Goal: Task Accomplishment & Management: Complete application form

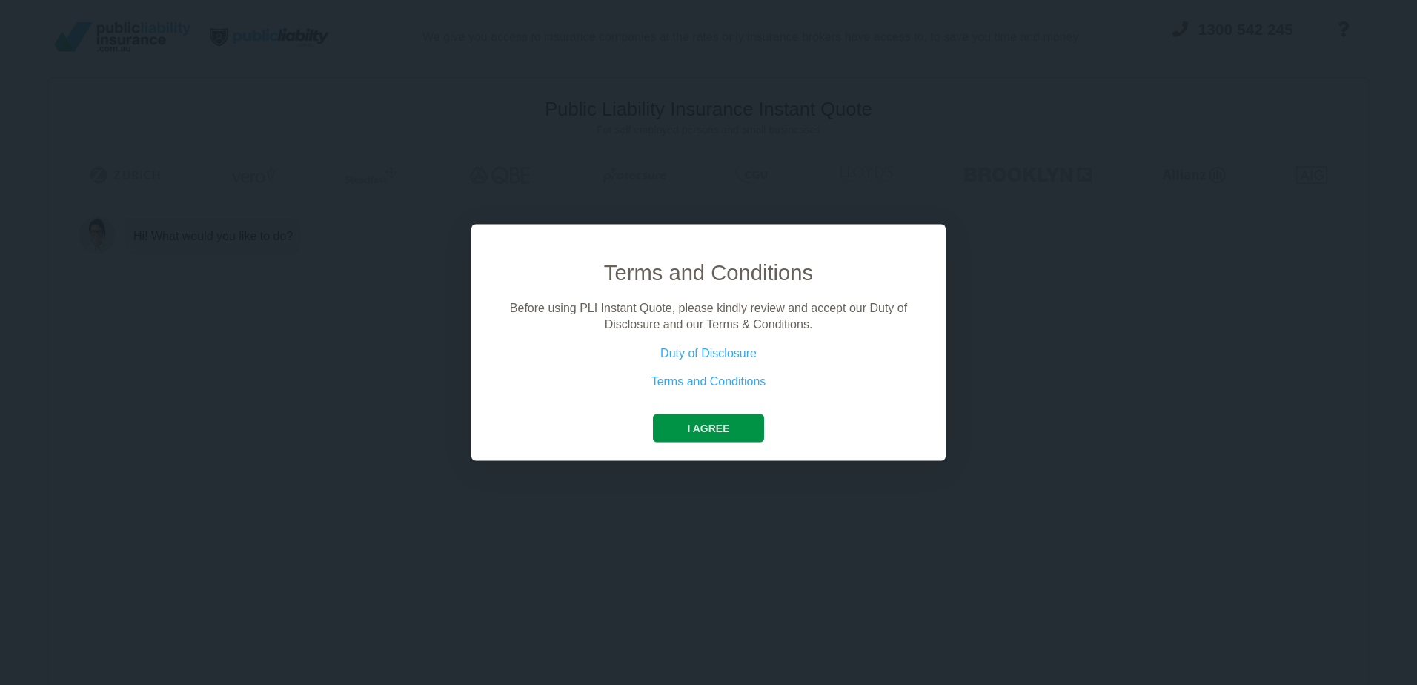
click at [706, 428] on button "I agree" at bounding box center [708, 428] width 110 height 28
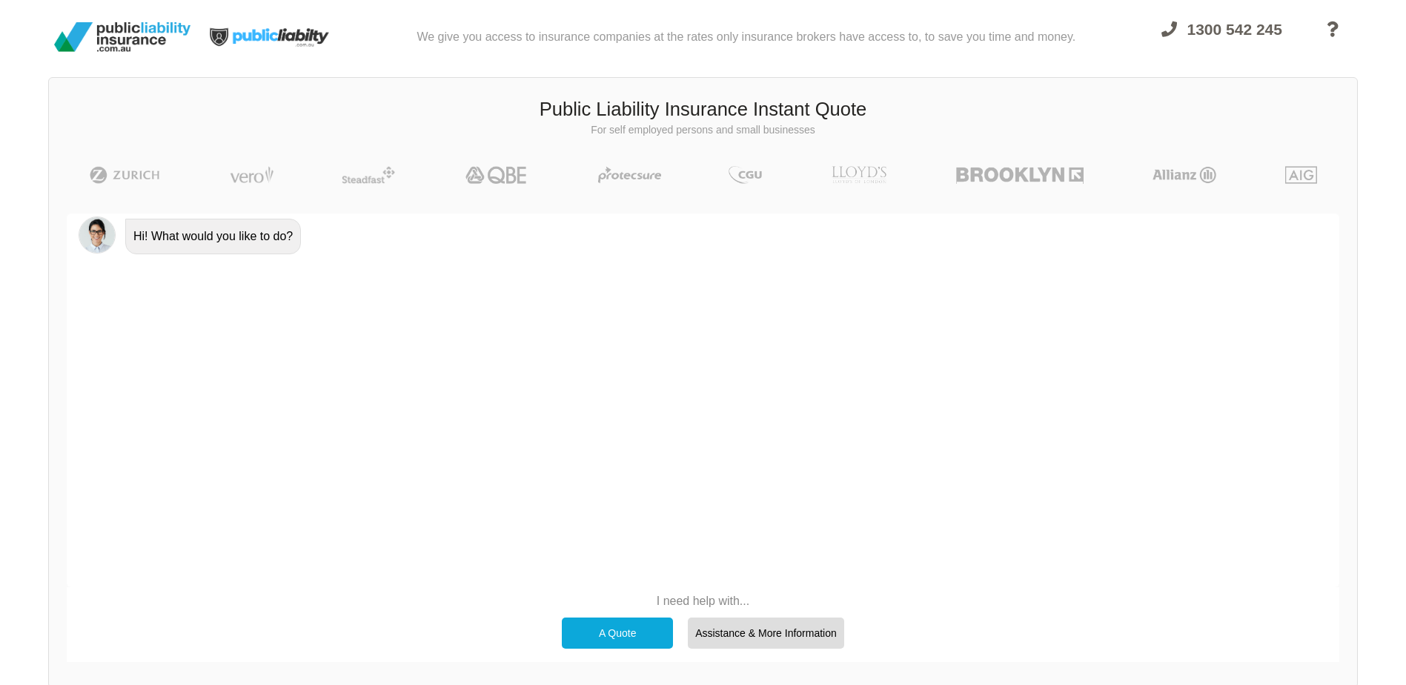
click at [637, 629] on div "A Quote" at bounding box center [617, 632] width 111 height 31
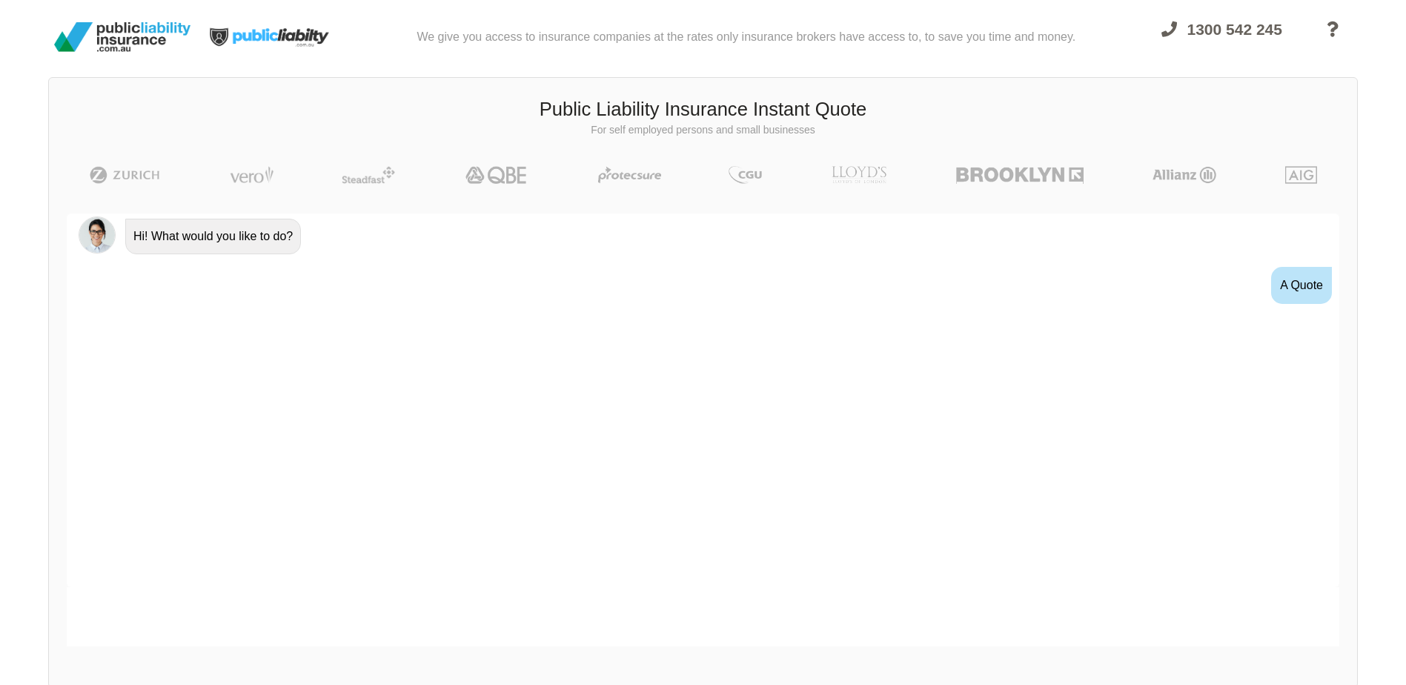
scroll to position [17, 0]
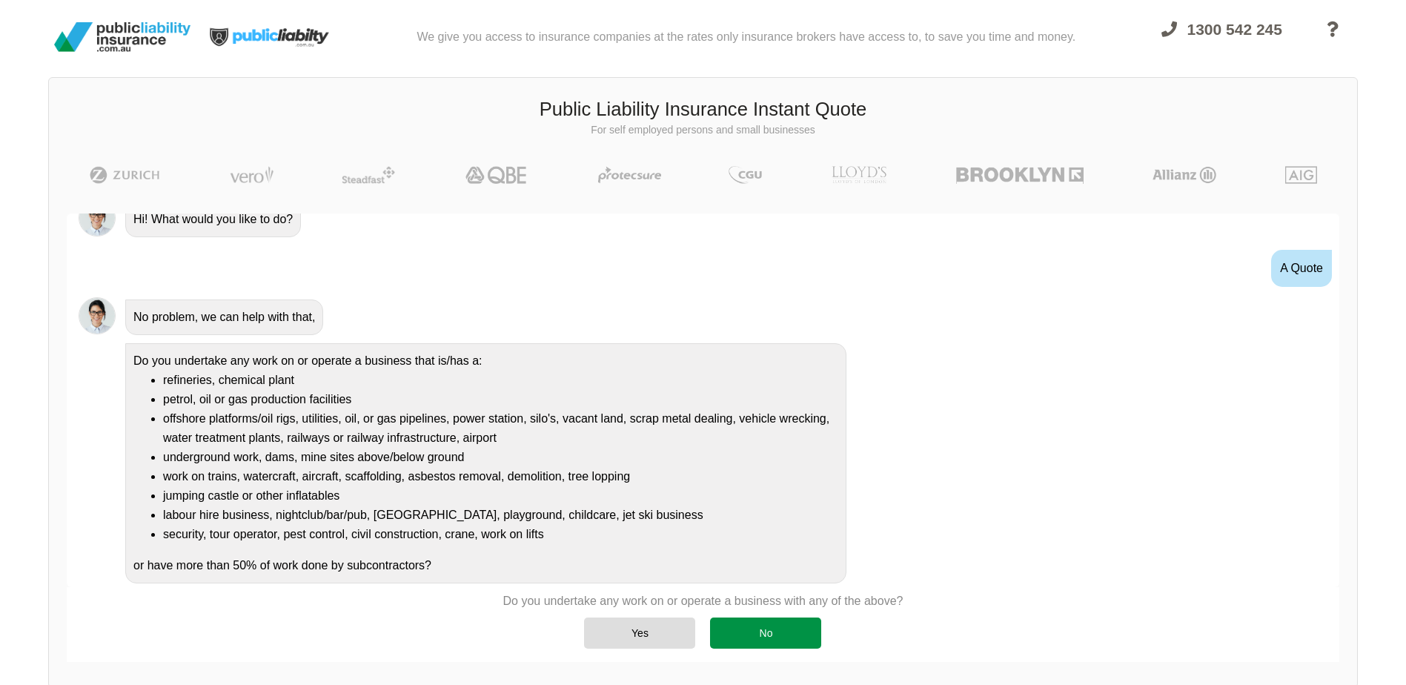
click at [778, 633] on div "No" at bounding box center [765, 632] width 111 height 31
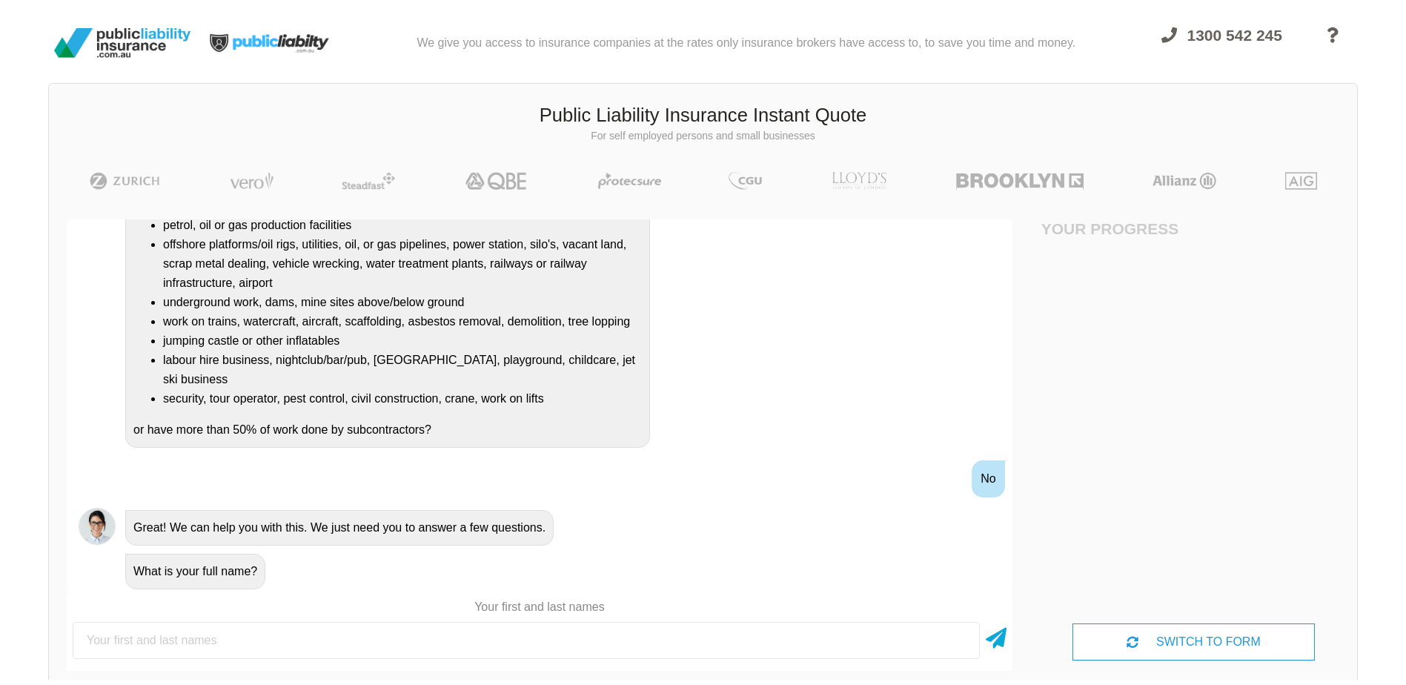
scroll to position [0, 0]
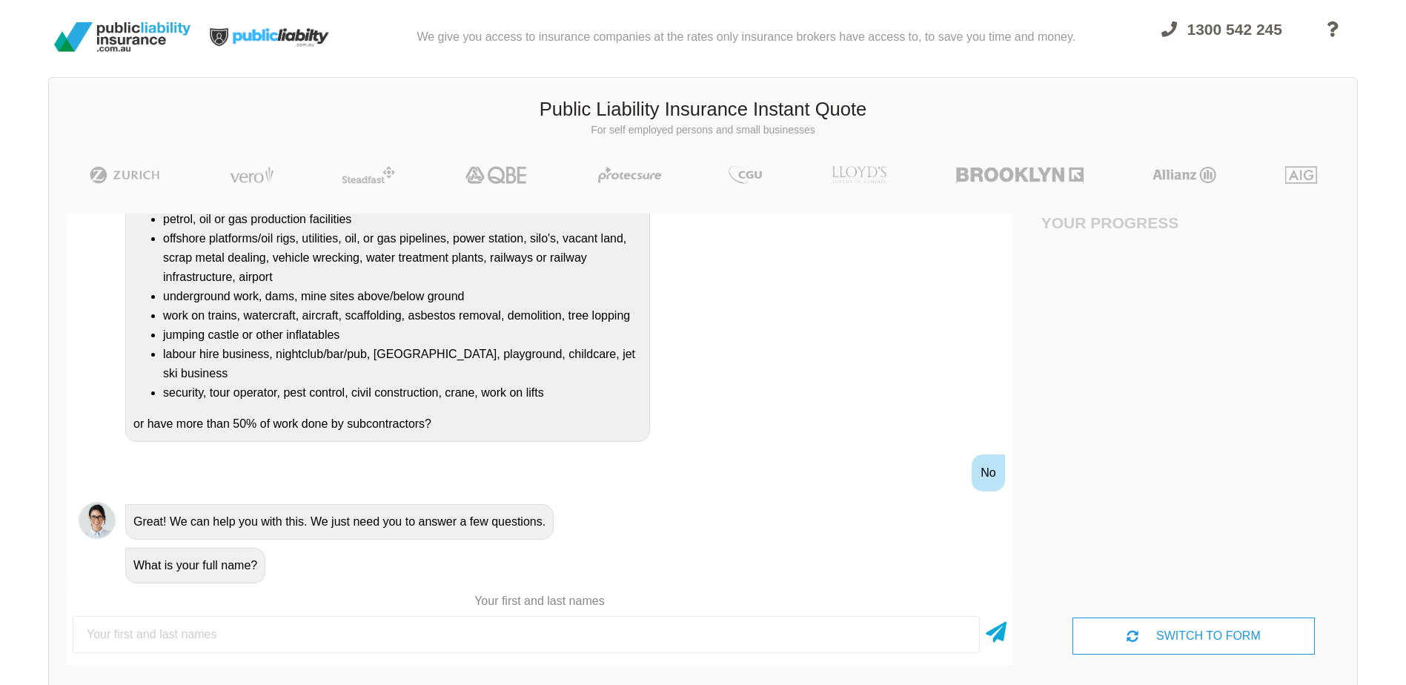
click at [98, 632] on input "text" at bounding box center [526, 634] width 907 height 37
type input "[PERSON_NAME]"
click at [998, 630] on icon at bounding box center [996, 629] width 21 height 27
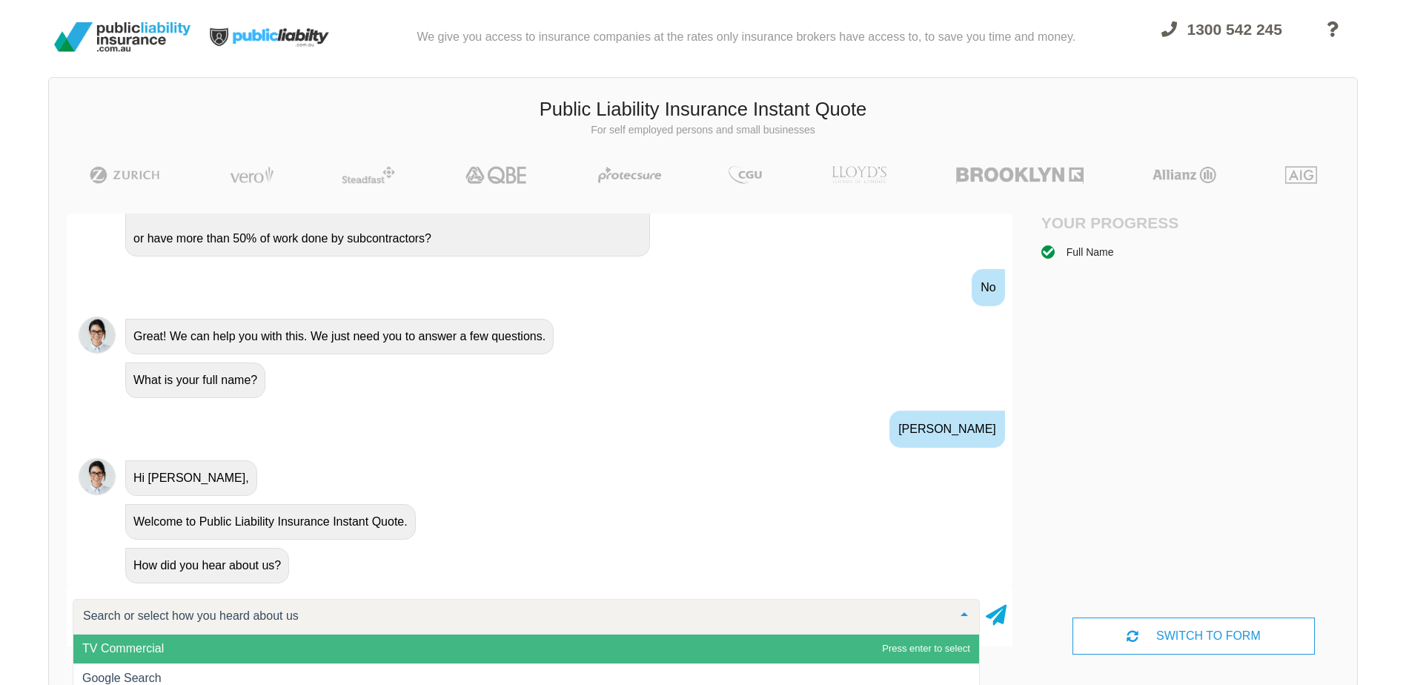
scroll to position [74, 0]
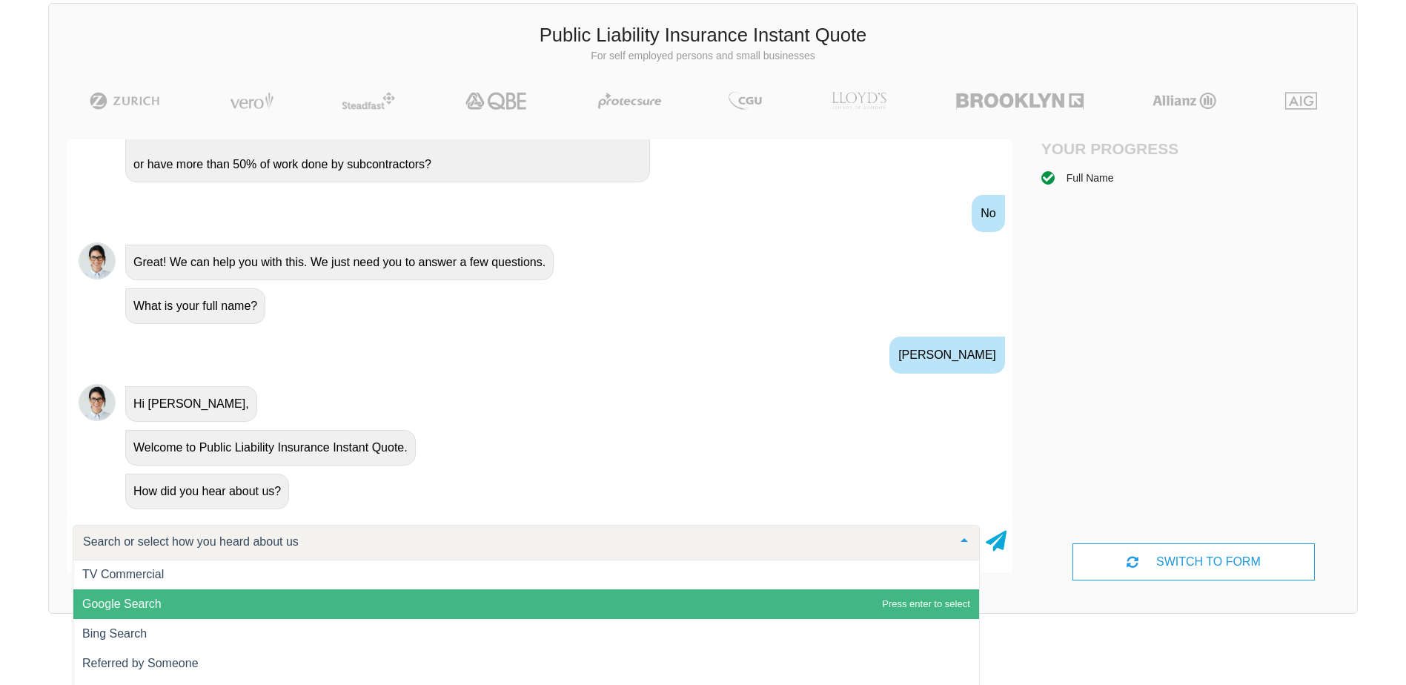
click at [133, 605] on span "Google Search" at bounding box center [121, 603] width 79 height 13
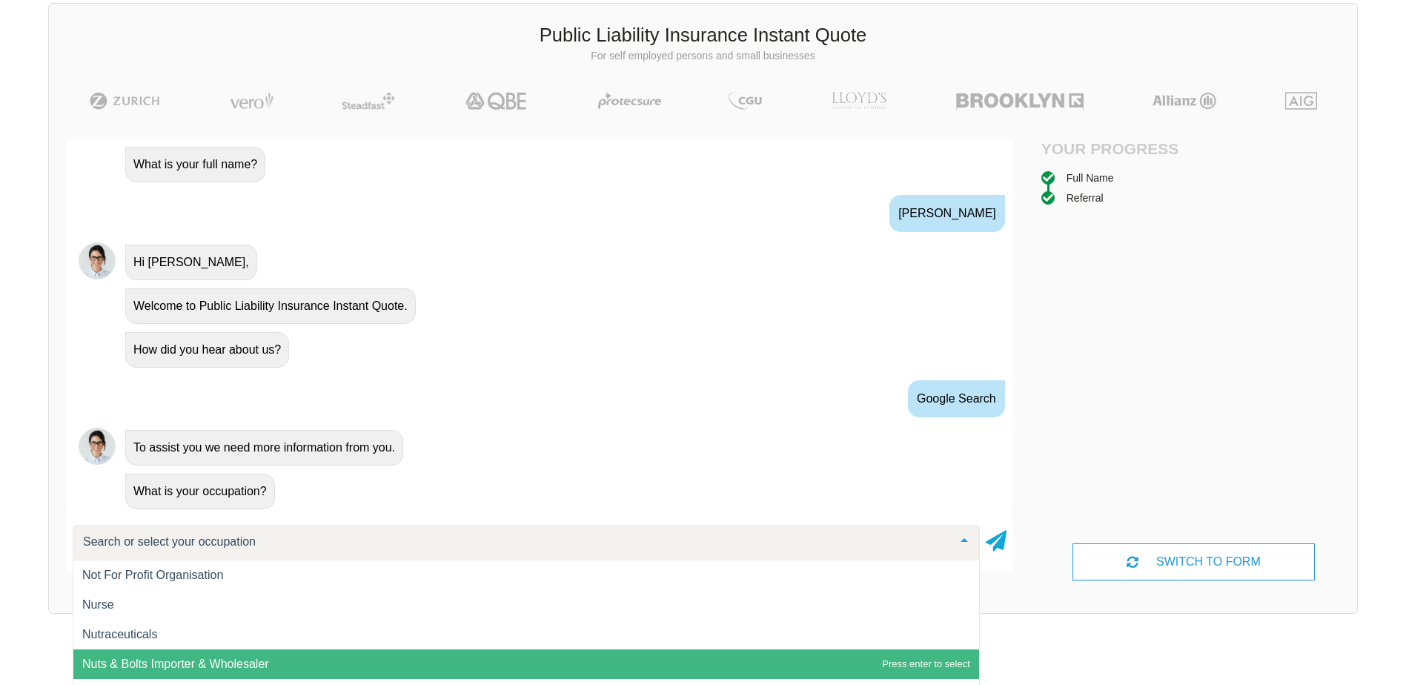
scroll to position [14454, 0]
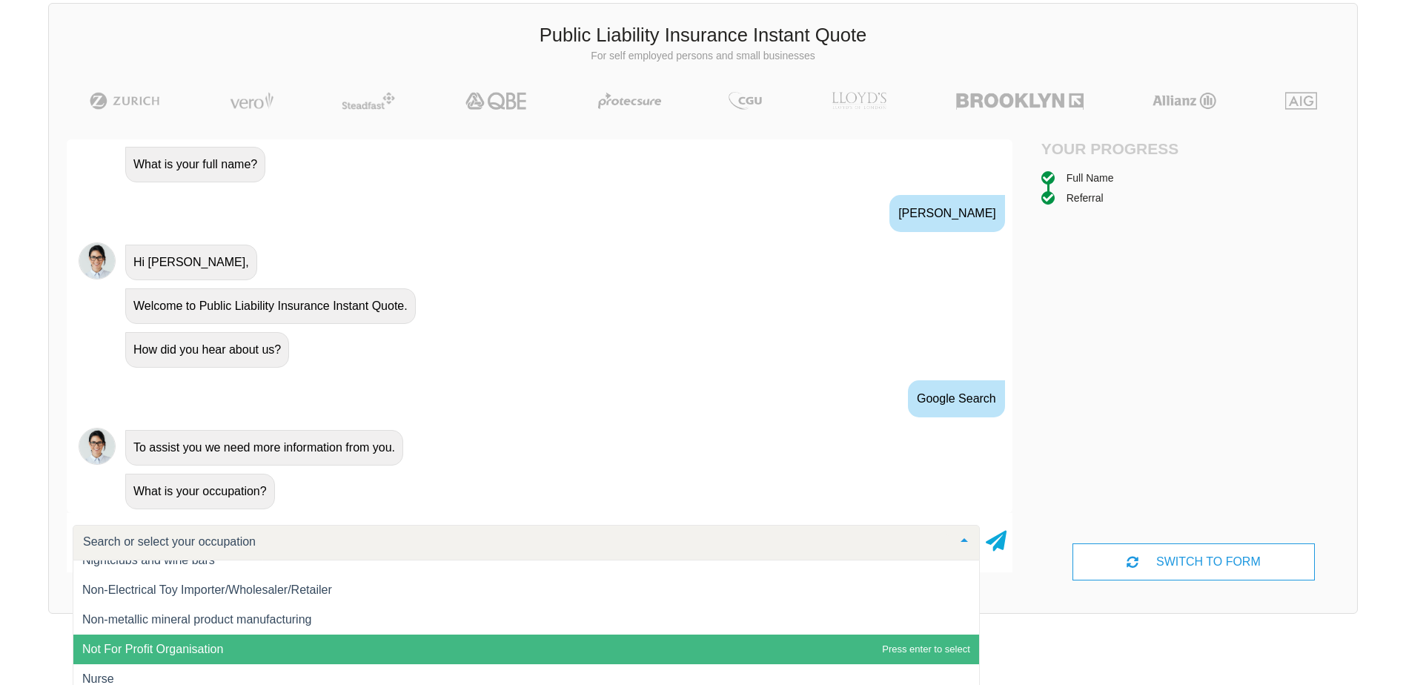
click at [177, 646] on span "Not For Profit Organisation" at bounding box center [152, 649] width 141 height 13
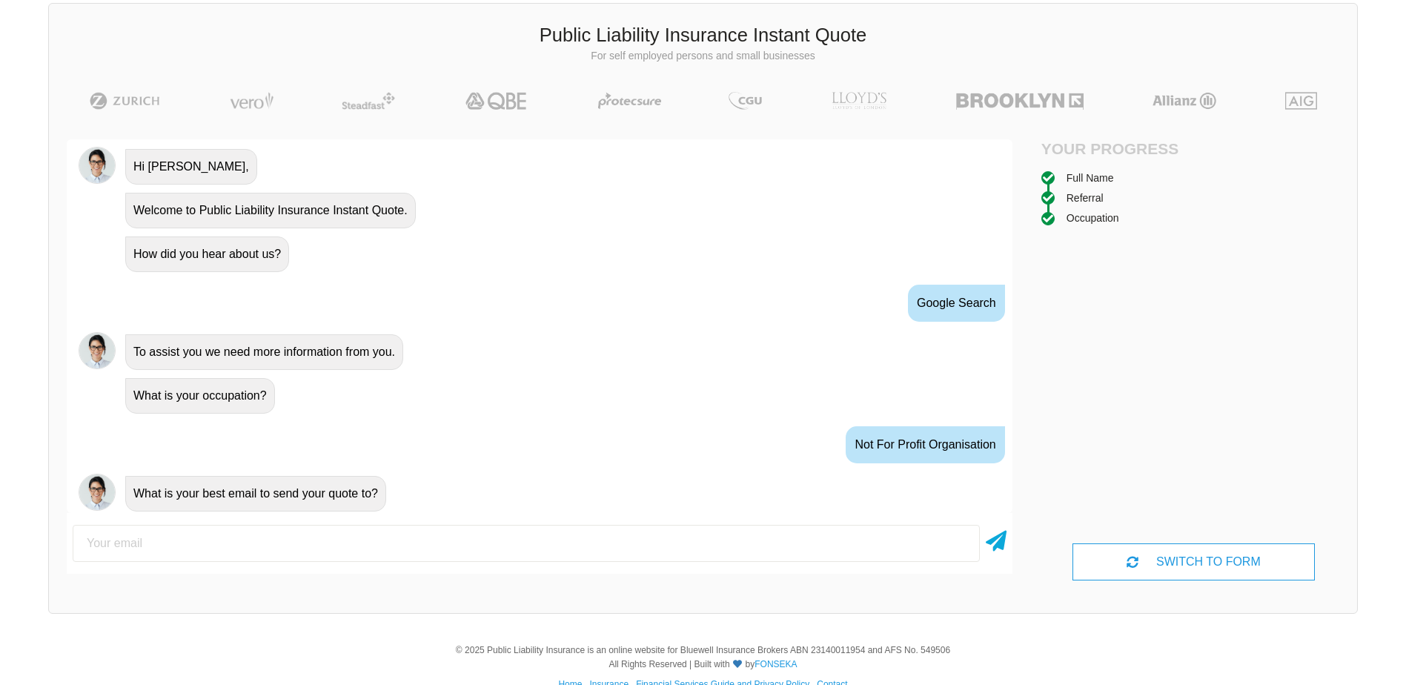
scroll to position [622, 0]
type input "[EMAIL_ADDRESS][DOMAIN_NAME]"
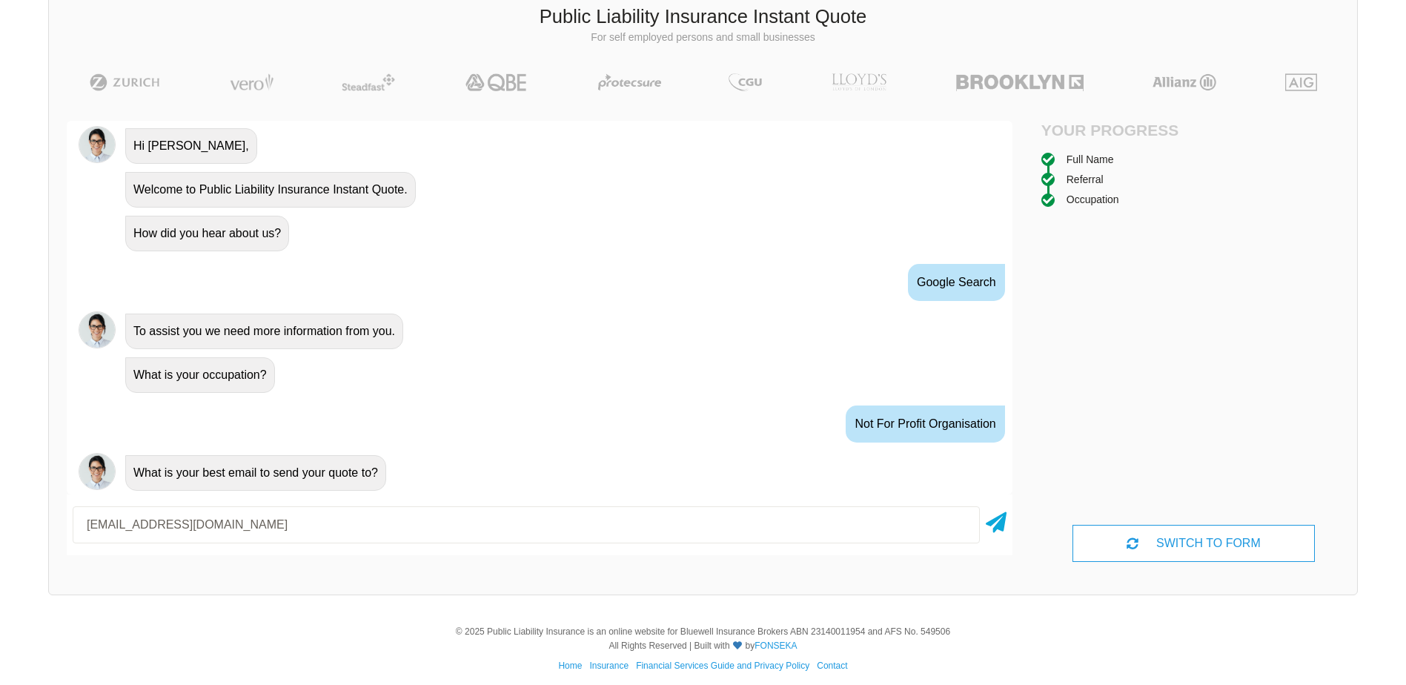
scroll to position [102, 0]
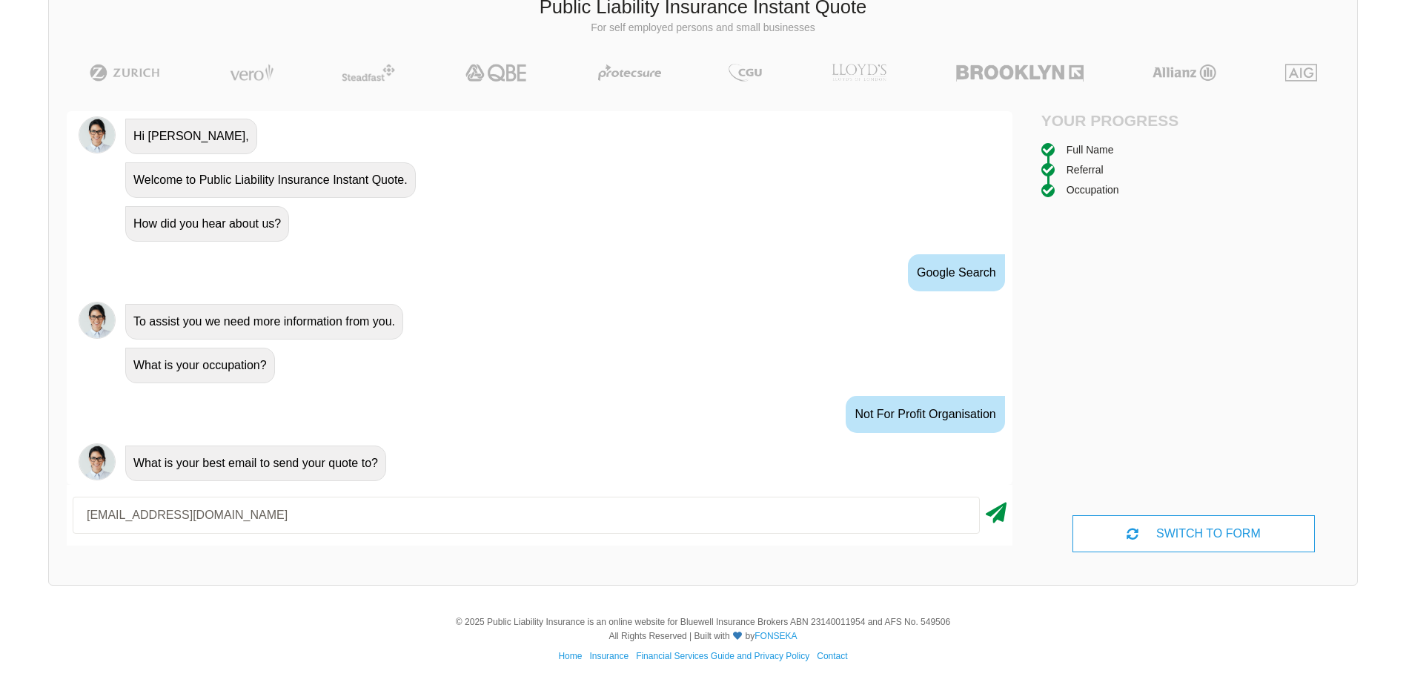
click at [1001, 513] on icon at bounding box center [996, 510] width 21 height 27
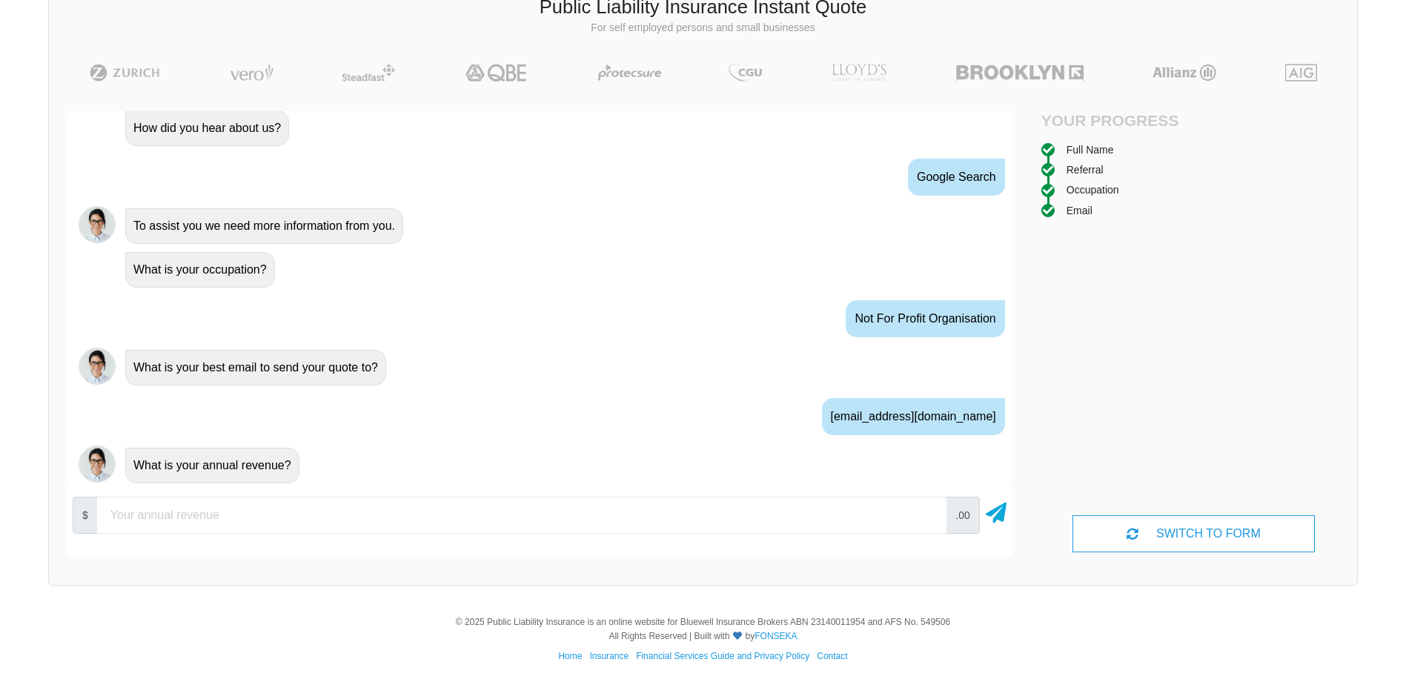
scroll to position [720, 0]
type input "25000"
click at [1000, 511] on icon at bounding box center [996, 510] width 21 height 27
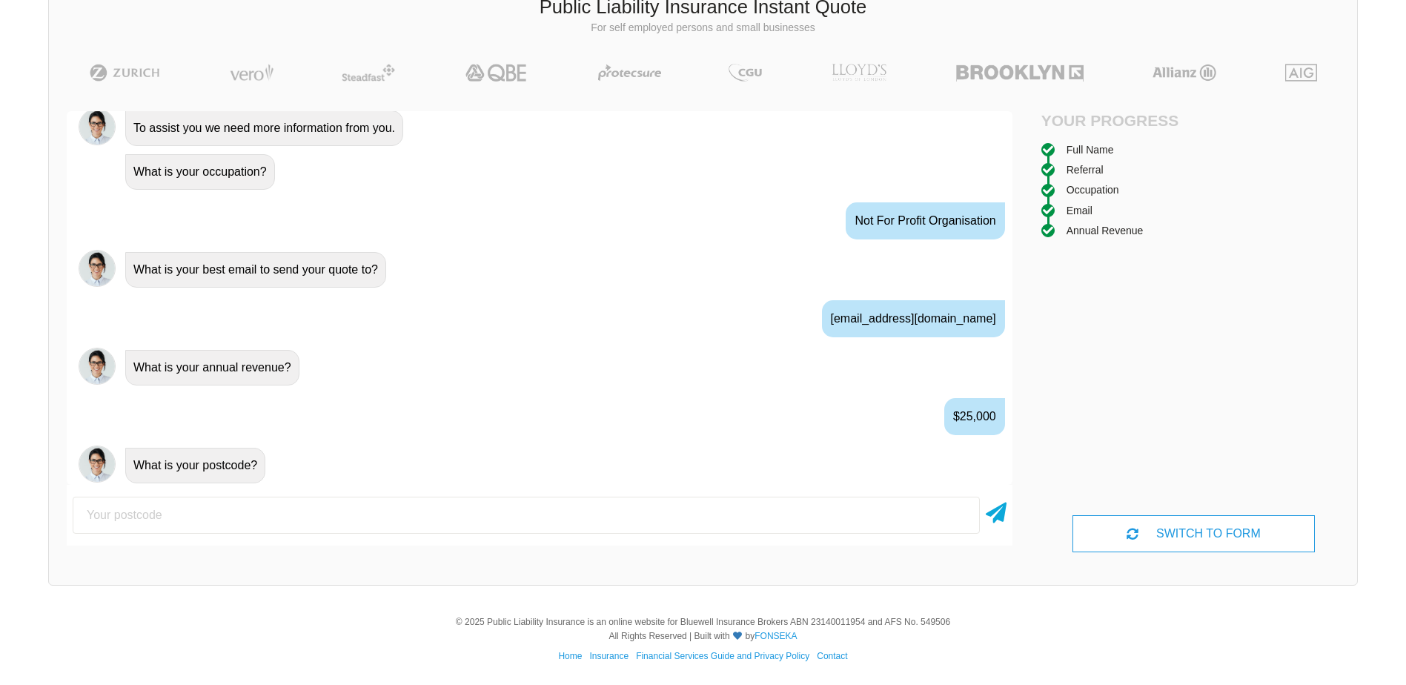
scroll to position [818, 0]
type input "4306"
click at [999, 511] on icon at bounding box center [996, 510] width 21 height 27
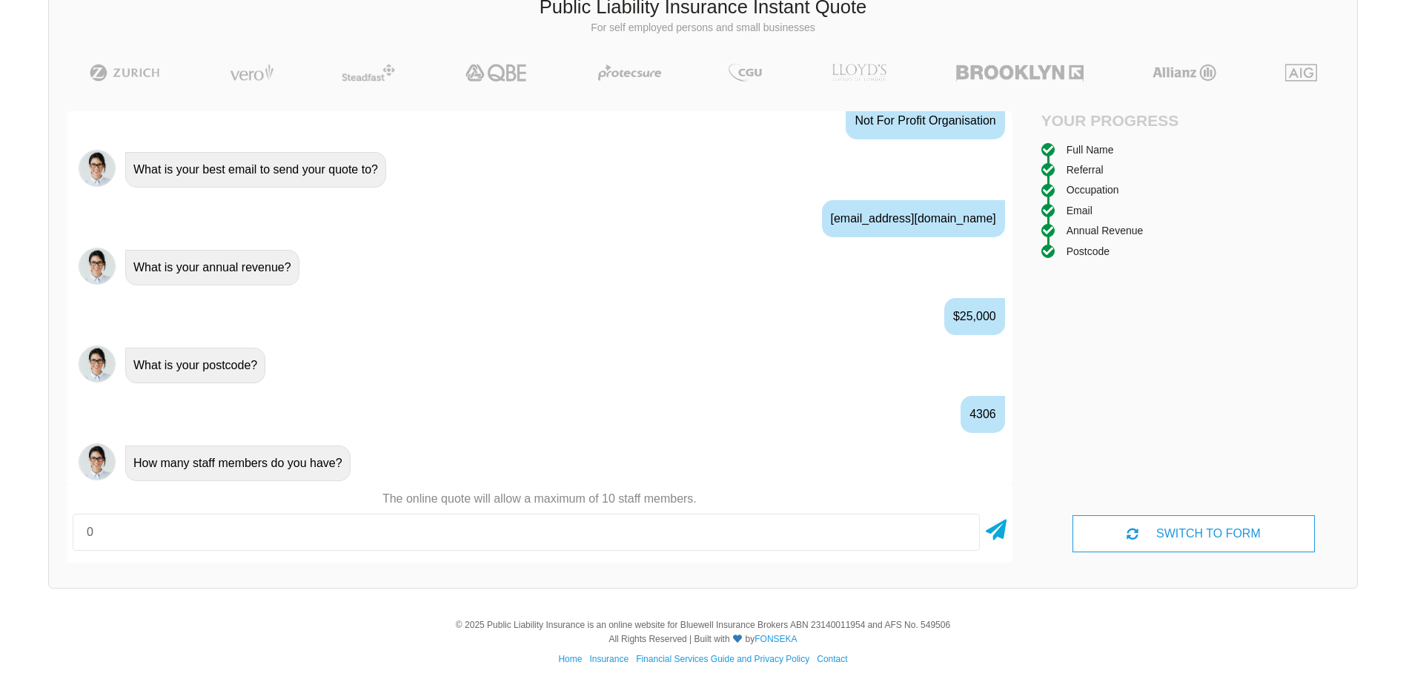
scroll to position [105, 0]
type input "0"
click at [1000, 524] on icon at bounding box center [996, 524] width 21 height 27
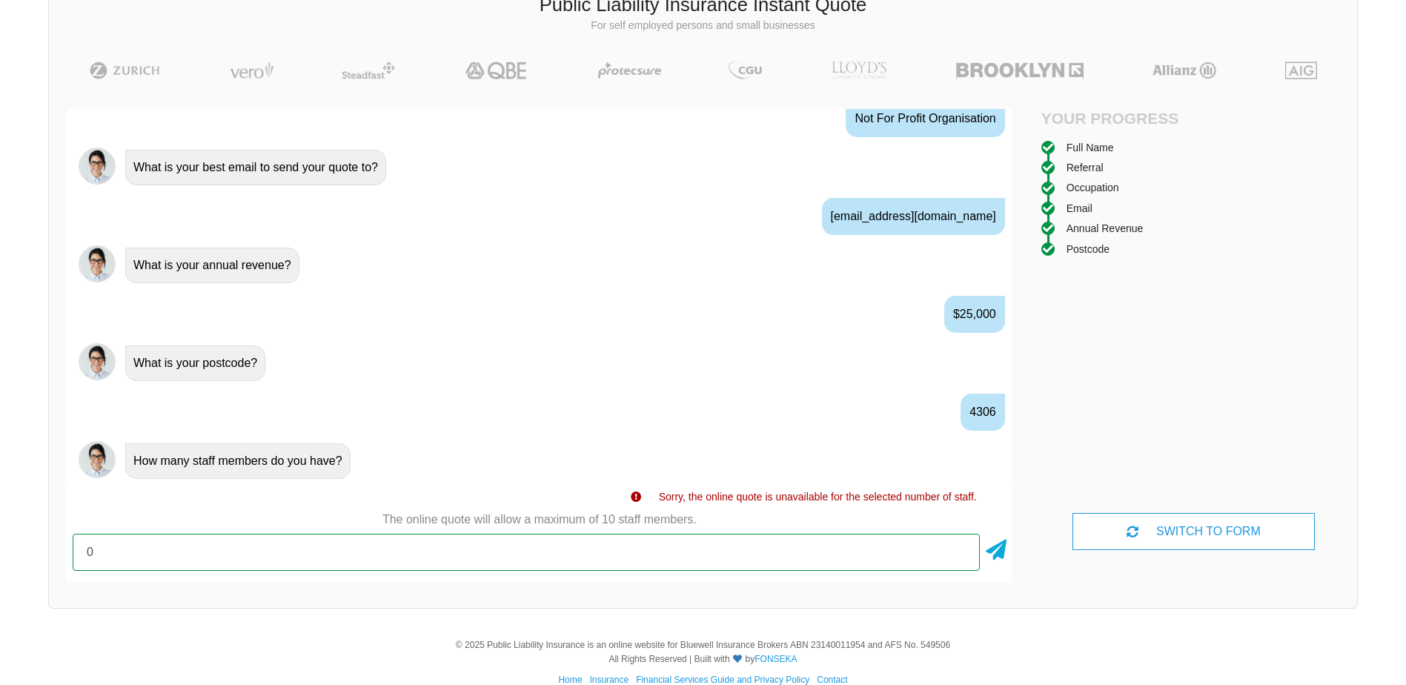
click at [110, 554] on input "0" at bounding box center [526, 552] width 907 height 37
type input "3"
click at [996, 549] on icon at bounding box center [996, 547] width 21 height 27
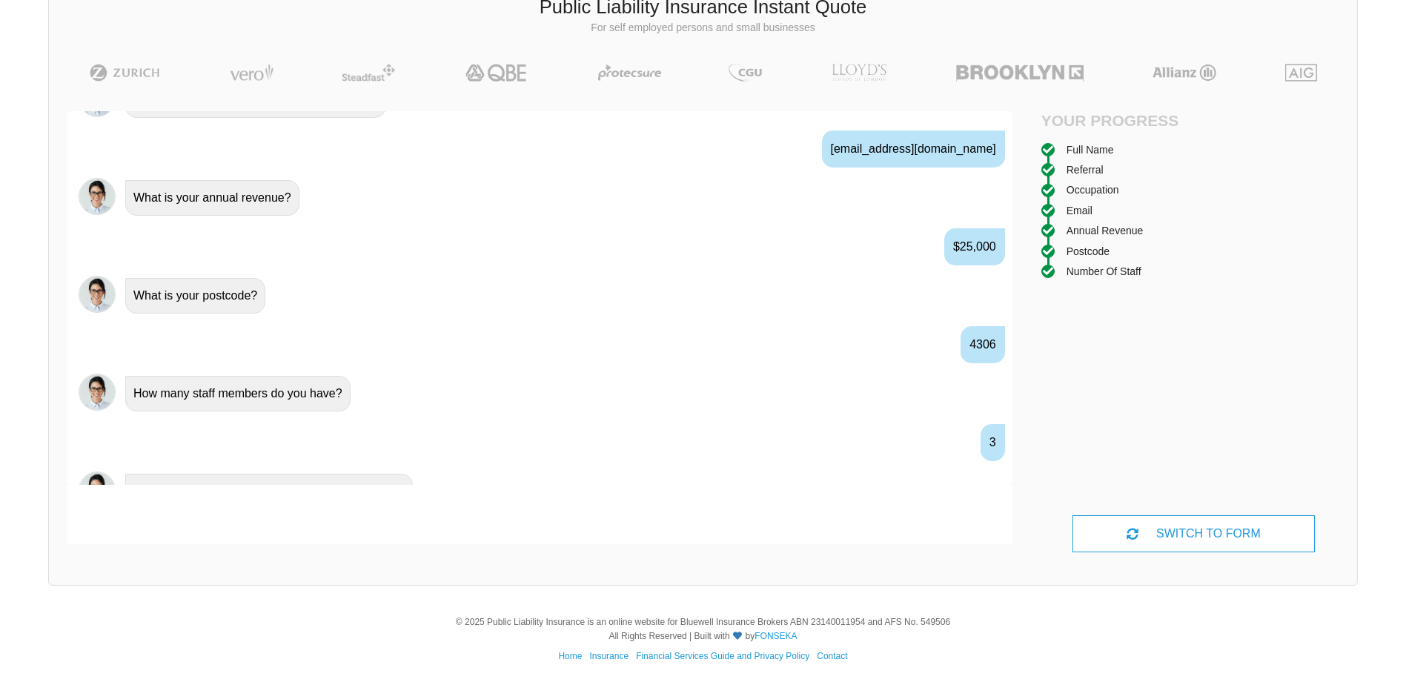
scroll to position [1013, 0]
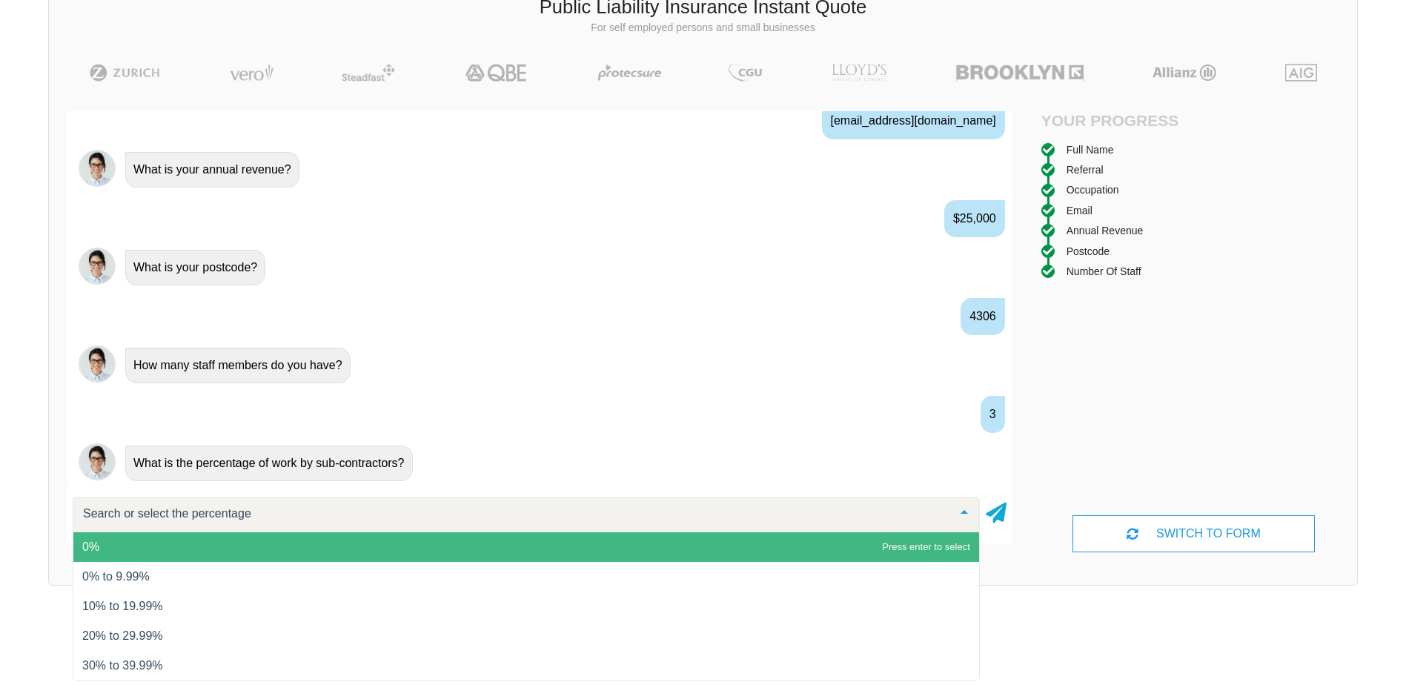
click at [96, 539] on span "0%" at bounding box center [526, 547] width 906 height 30
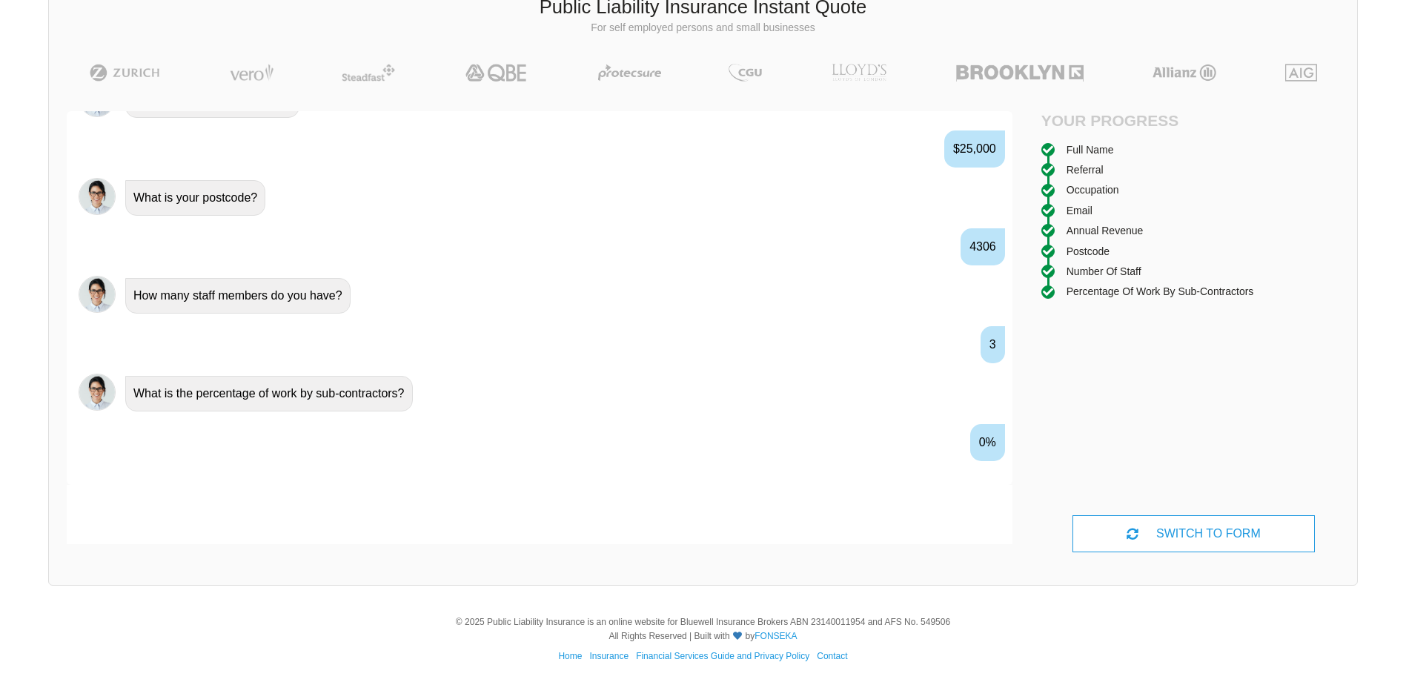
scroll to position [1111, 0]
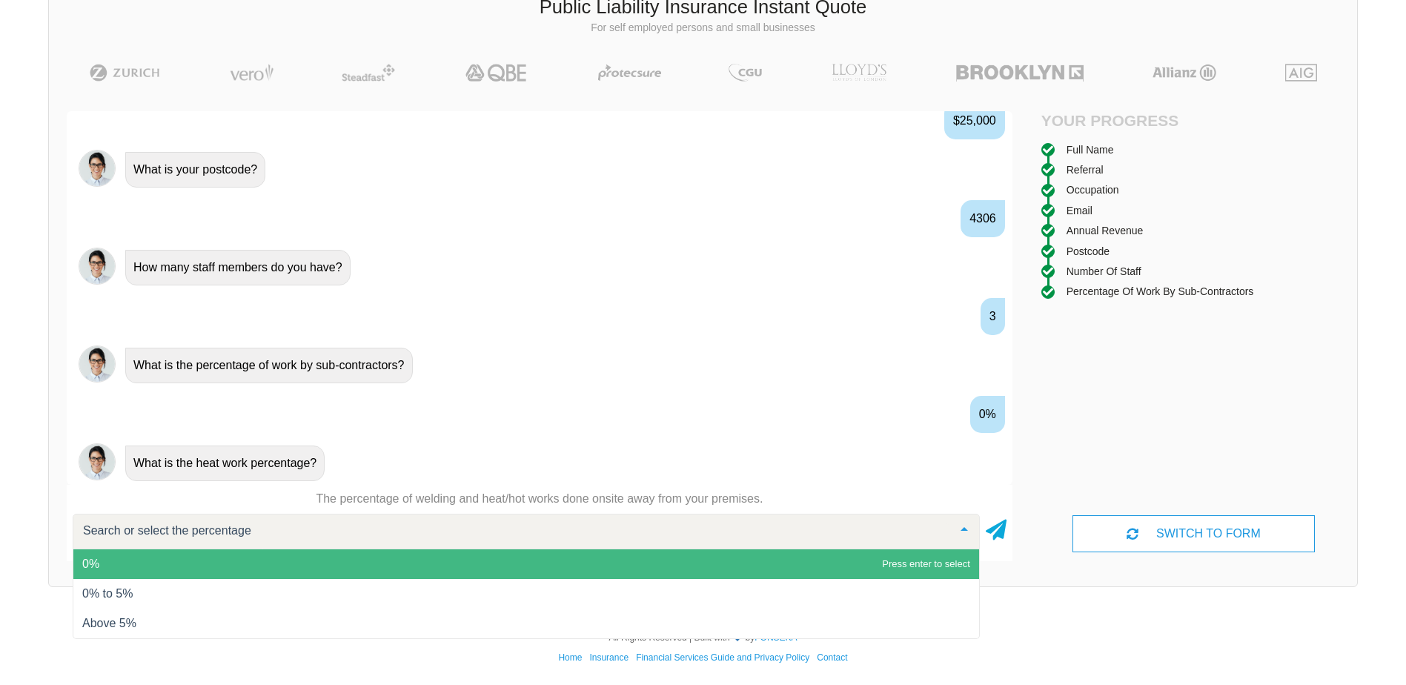
click at [135, 557] on span "0%" at bounding box center [526, 564] width 906 height 30
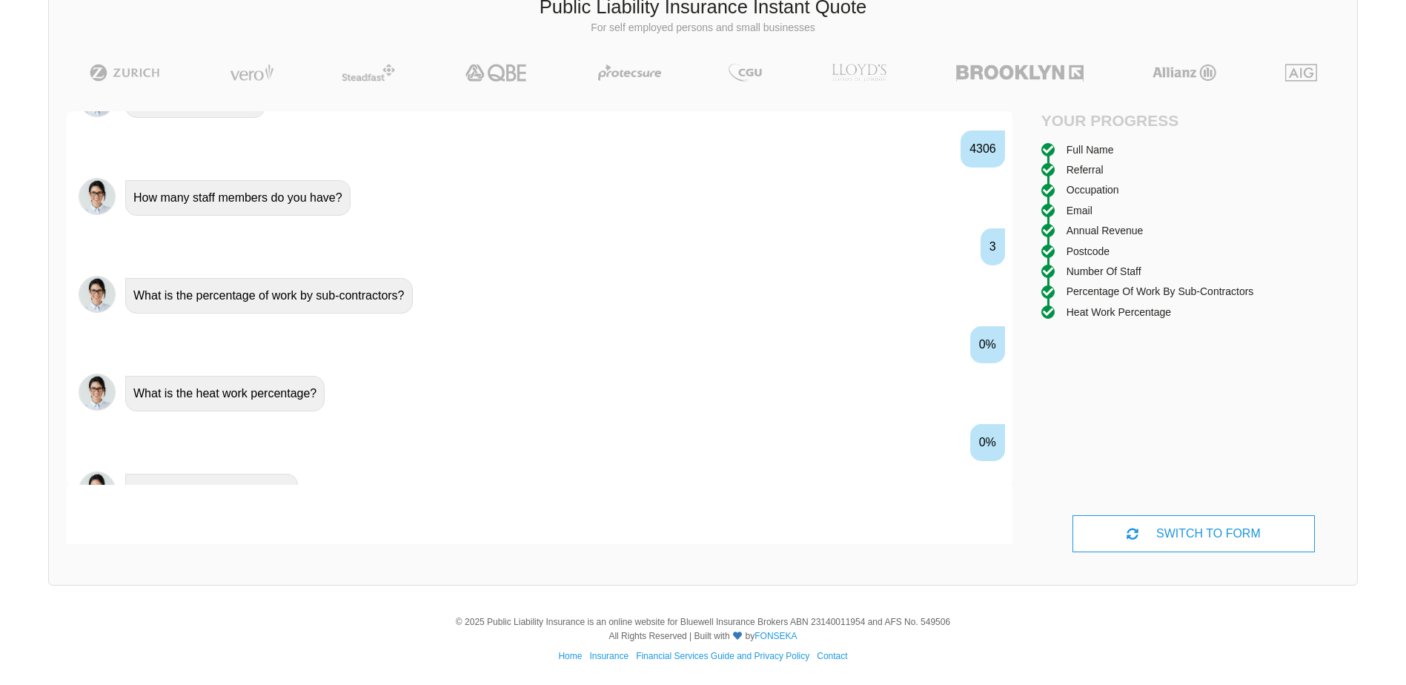
scroll to position [1209, 0]
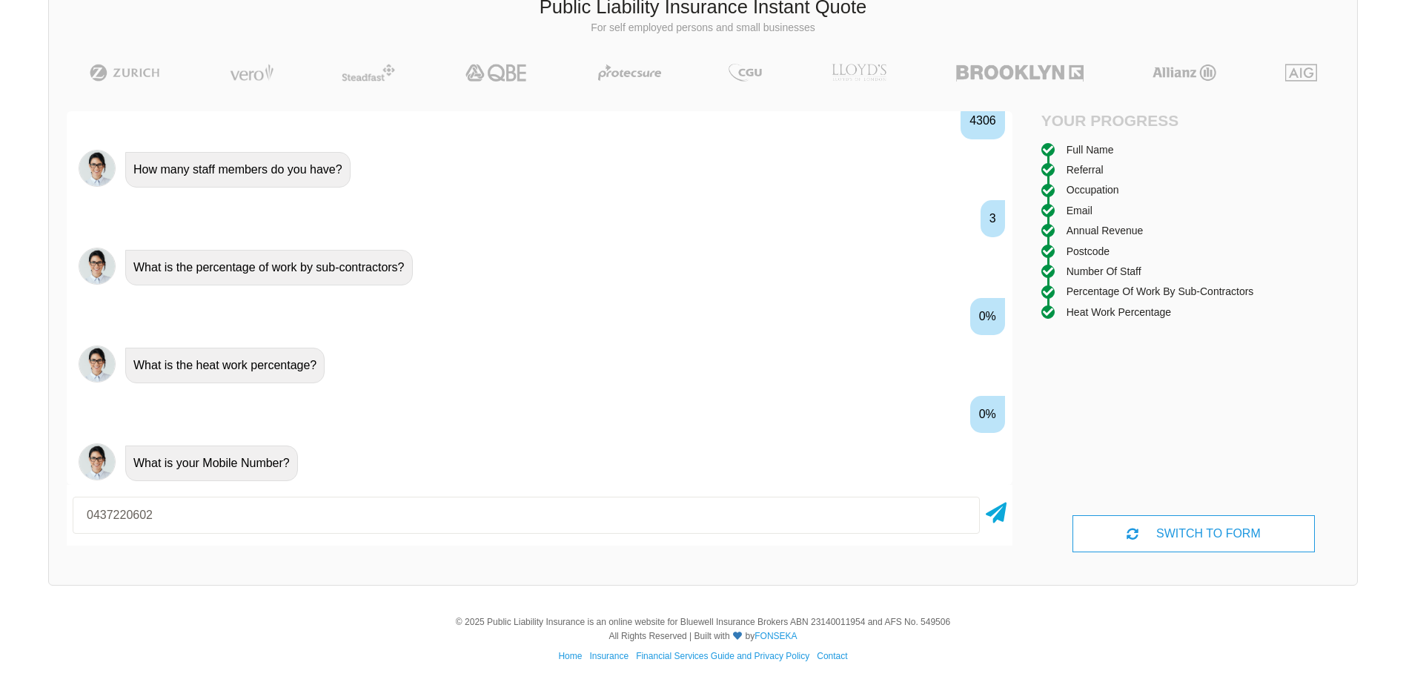
click at [176, 514] on input "0437220602" at bounding box center [526, 515] width 907 height 37
type input "0437220602"
click at [1007, 512] on div "0437220602" at bounding box center [540, 515] width 946 height 49
click at [1001, 513] on icon at bounding box center [996, 510] width 21 height 27
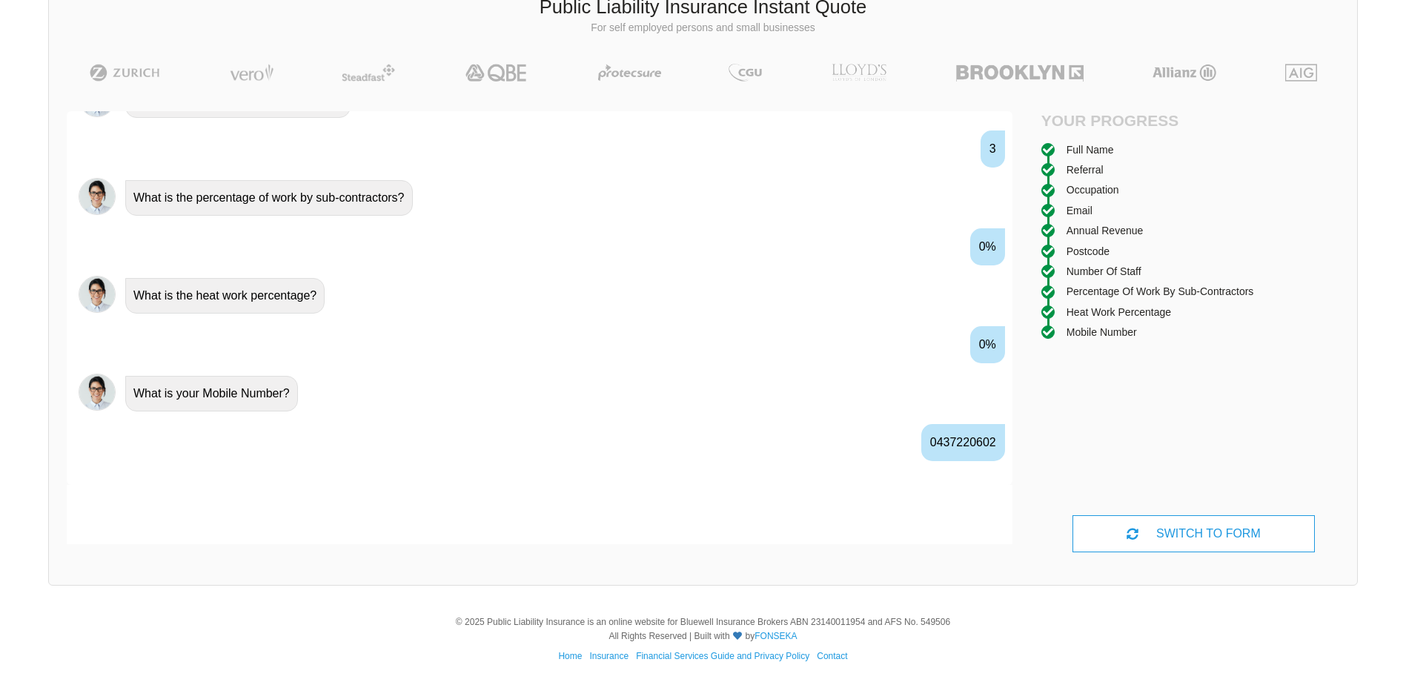
scroll to position [1307, 0]
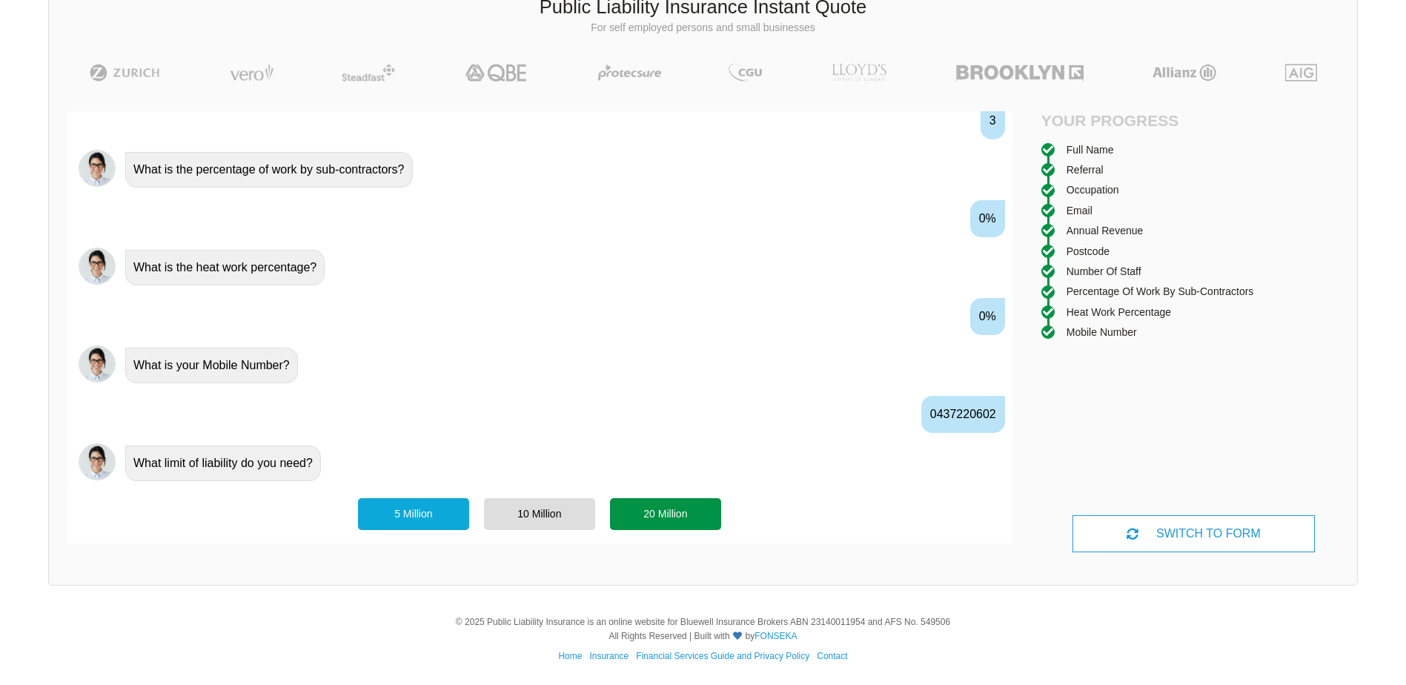
click at [660, 514] on div "20 Million" at bounding box center [665, 513] width 111 height 31
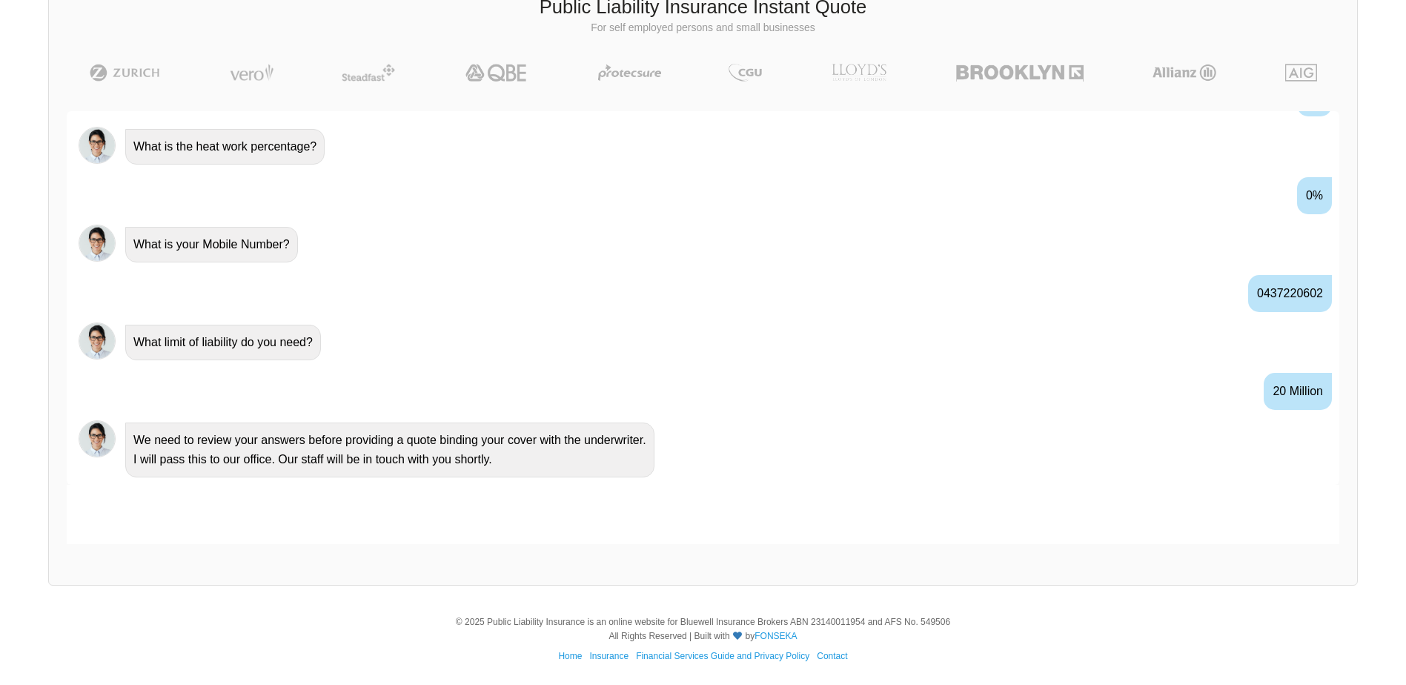
scroll to position [1429, 0]
